Goal: Book appointment/travel/reservation

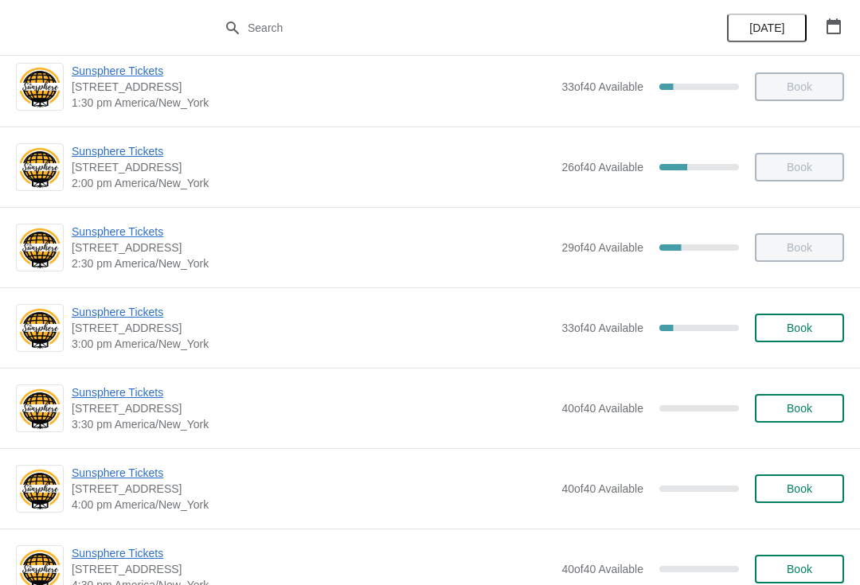
scroll to position [561, 0]
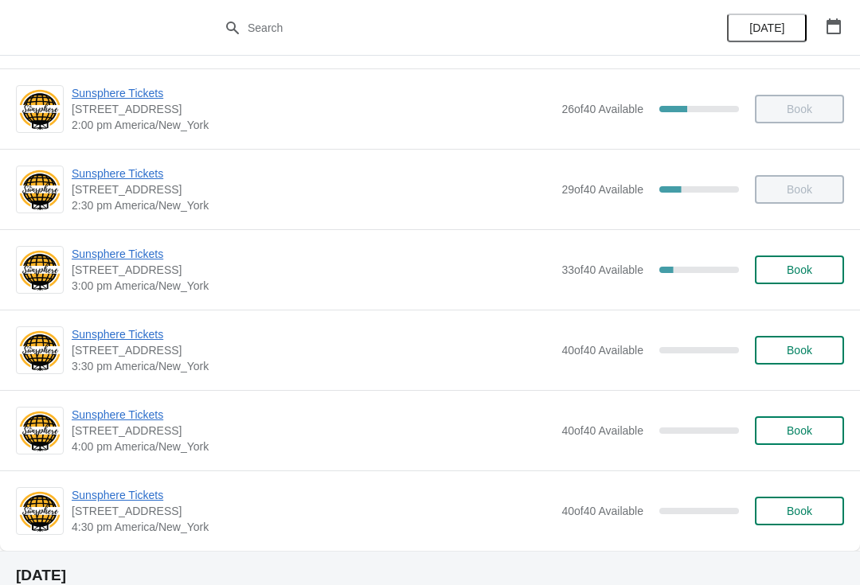
click at [808, 281] on button "Book" at bounding box center [799, 270] width 89 height 29
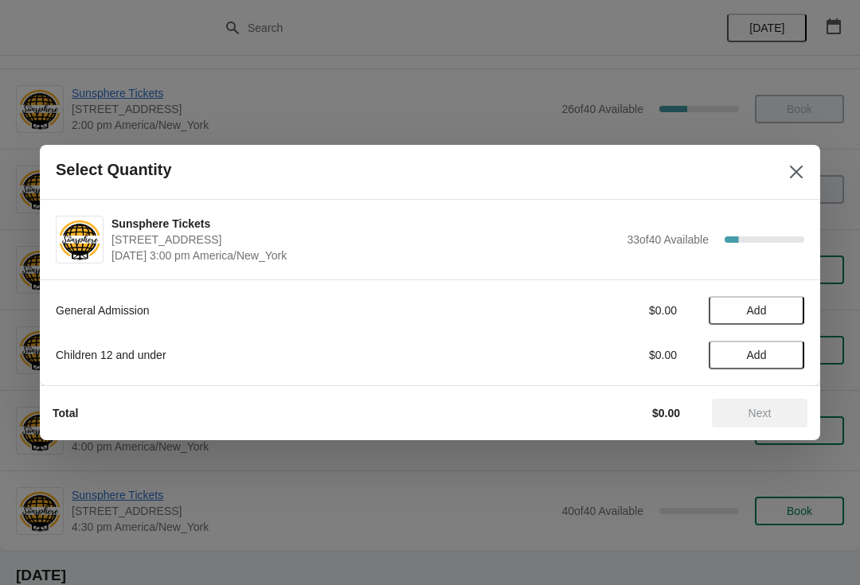
click at [790, 313] on span "Add" at bounding box center [756, 310] width 67 height 13
click at [785, 317] on icon at bounding box center [784, 311] width 17 height 17
click at [763, 413] on span "Next" at bounding box center [760, 413] width 23 height 13
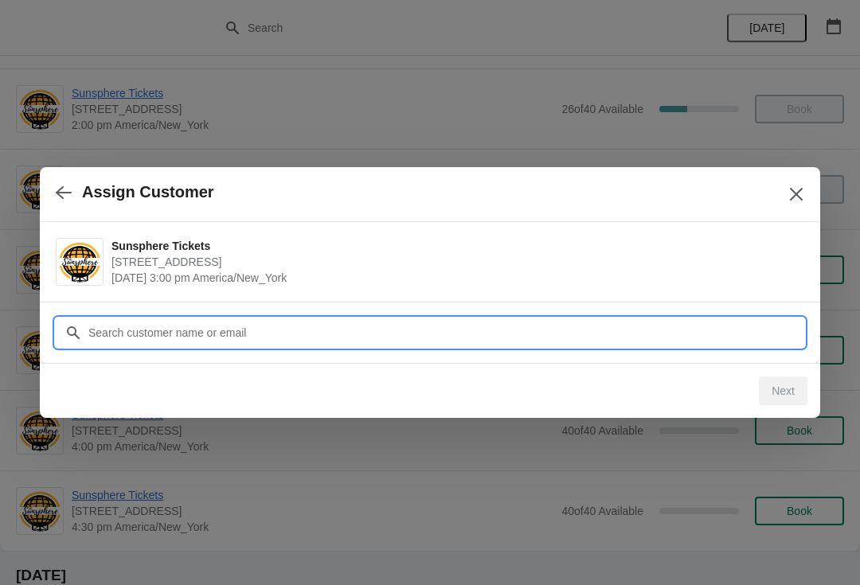
click at [675, 325] on input "Customer" at bounding box center [446, 333] width 717 height 29
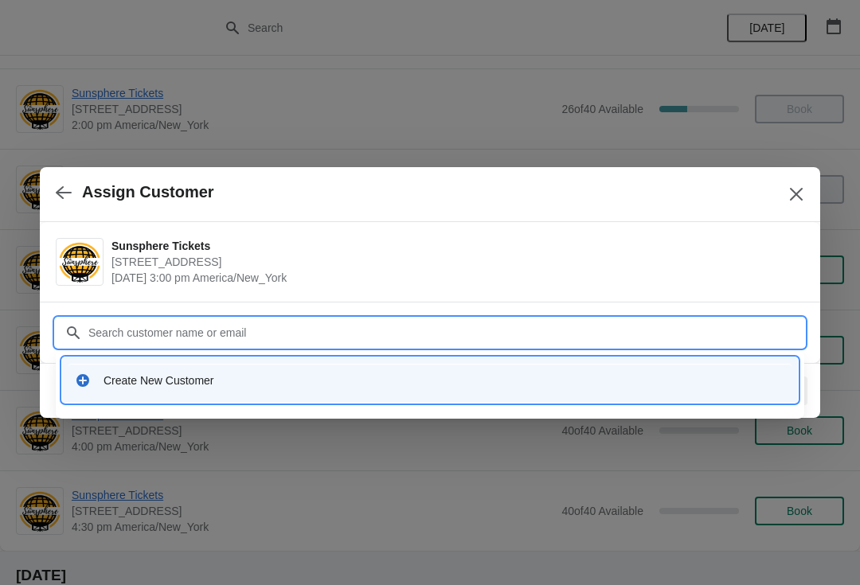
click at [319, 379] on div "Create New Customer" at bounding box center [445, 381] width 682 height 16
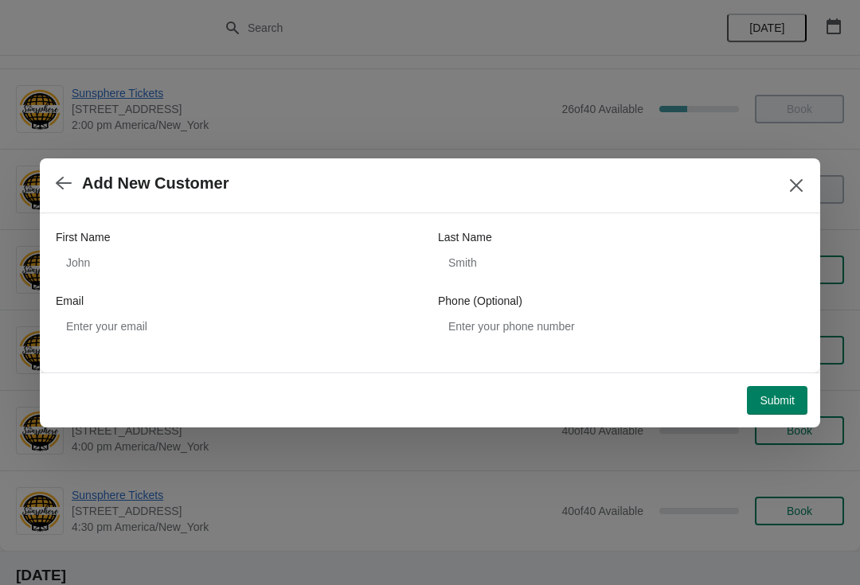
click at [240, 366] on div "First Name Last Name Email Phone (Optional)" at bounding box center [430, 292] width 780 height 159
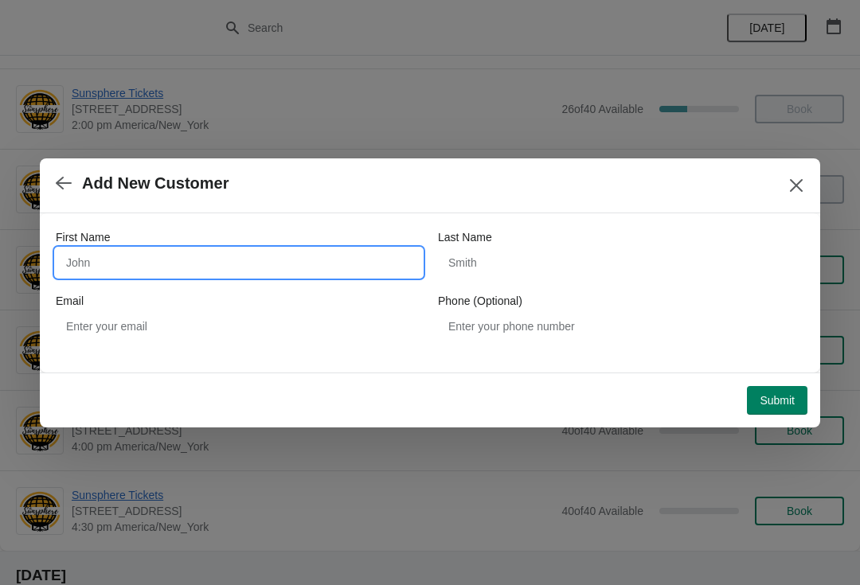
click at [170, 264] on input "First Name" at bounding box center [239, 262] width 366 height 29
type input "W"
click at [786, 386] on button "Submit" at bounding box center [777, 400] width 61 height 29
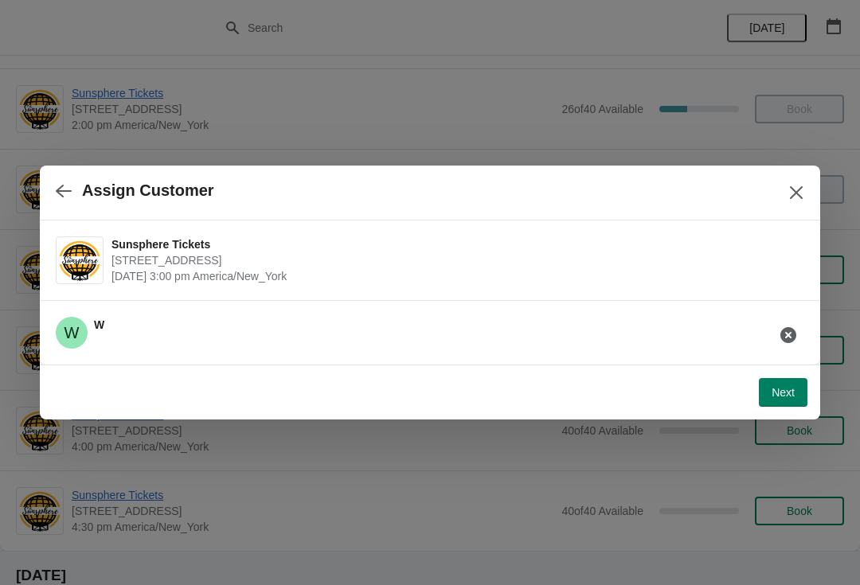
click at [800, 388] on button "Next" at bounding box center [783, 392] width 49 height 29
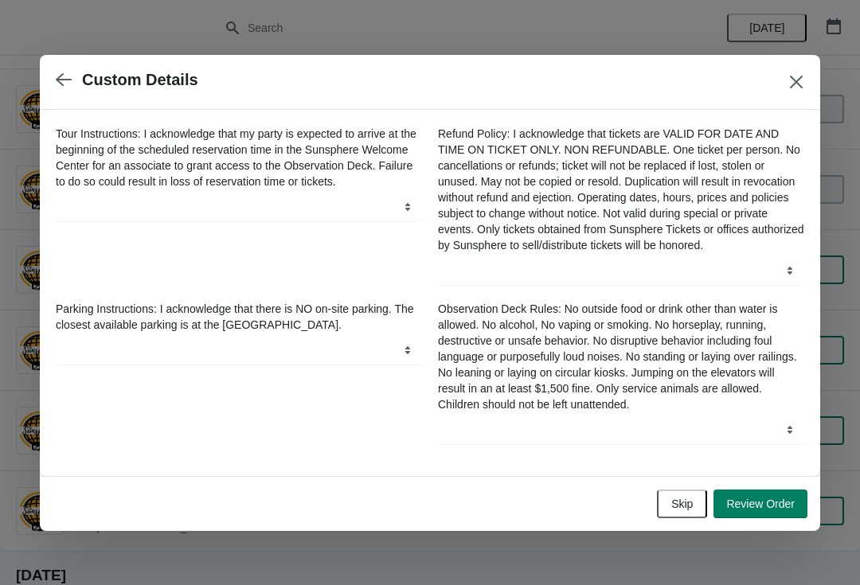
click at [697, 506] on button "Skip" at bounding box center [682, 504] width 50 height 29
